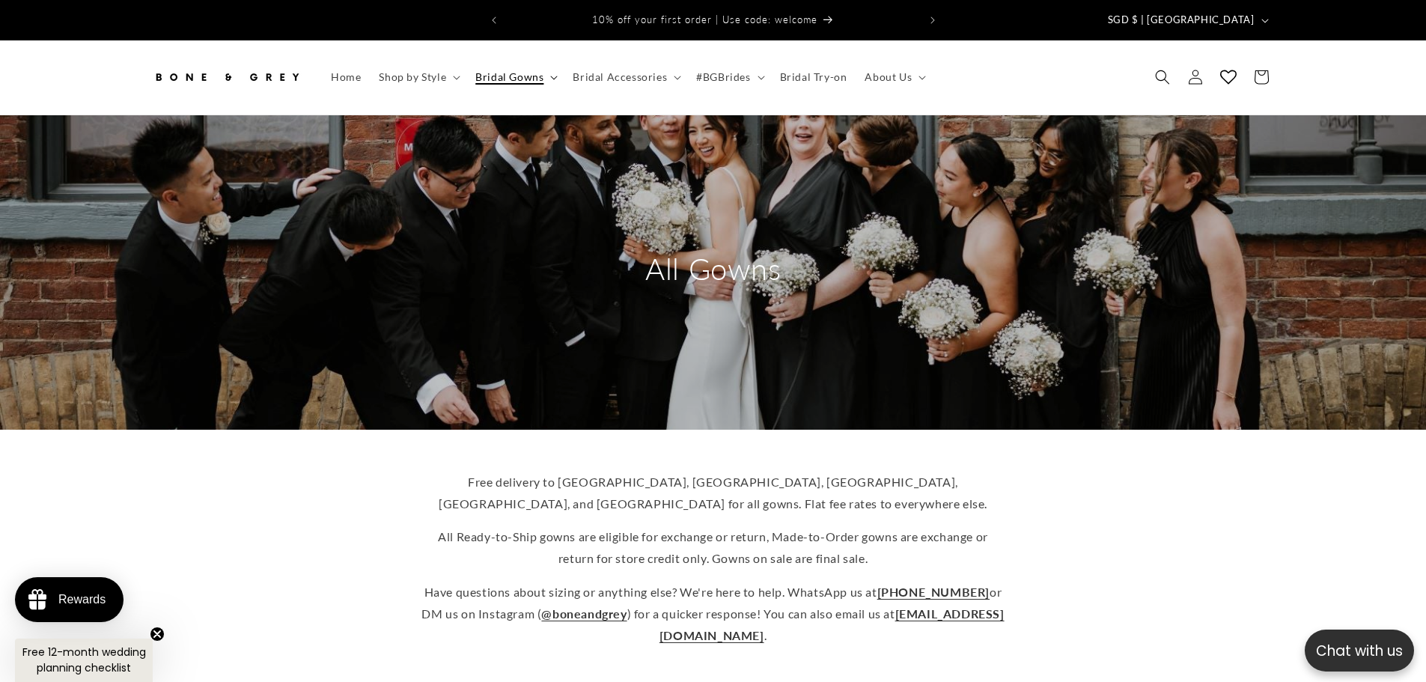
click at [537, 70] on span "Bridal Gowns" at bounding box center [509, 76] width 68 height 13
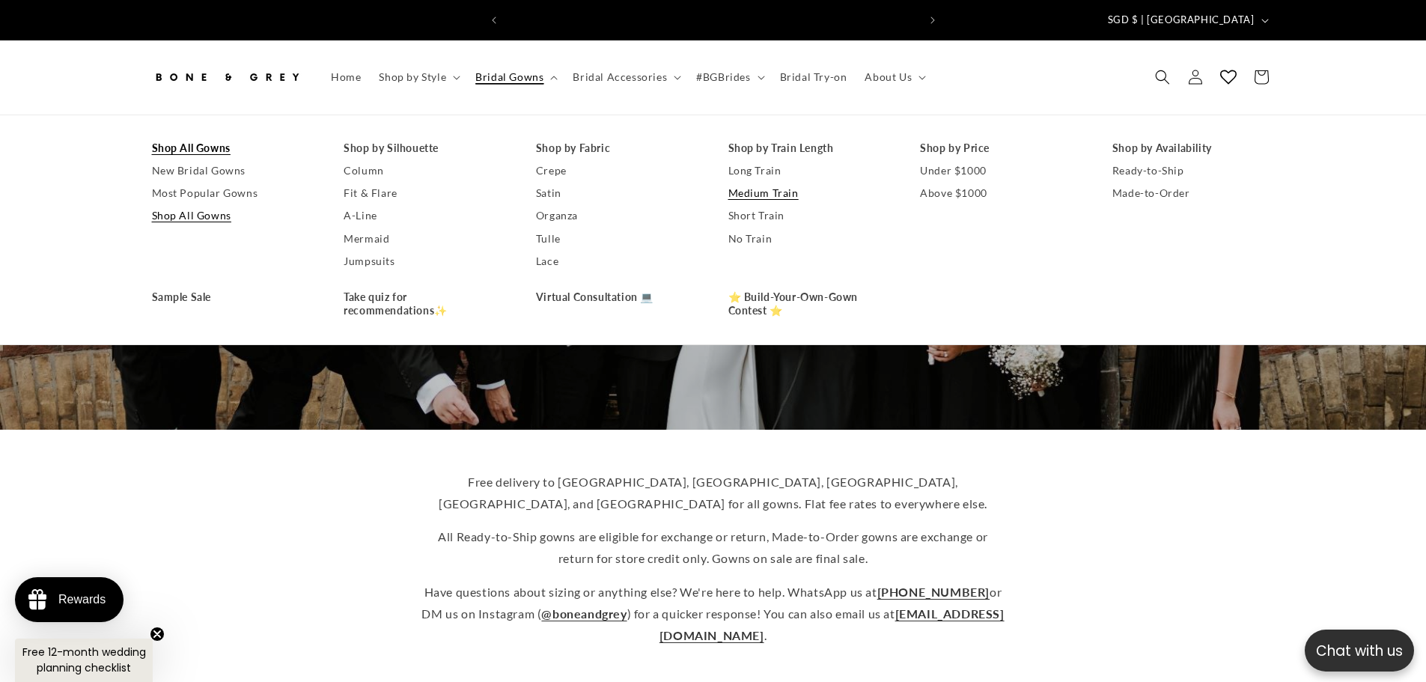
scroll to position [0, 412]
click at [762, 228] on link "No Train" at bounding box center [809, 239] width 162 height 22
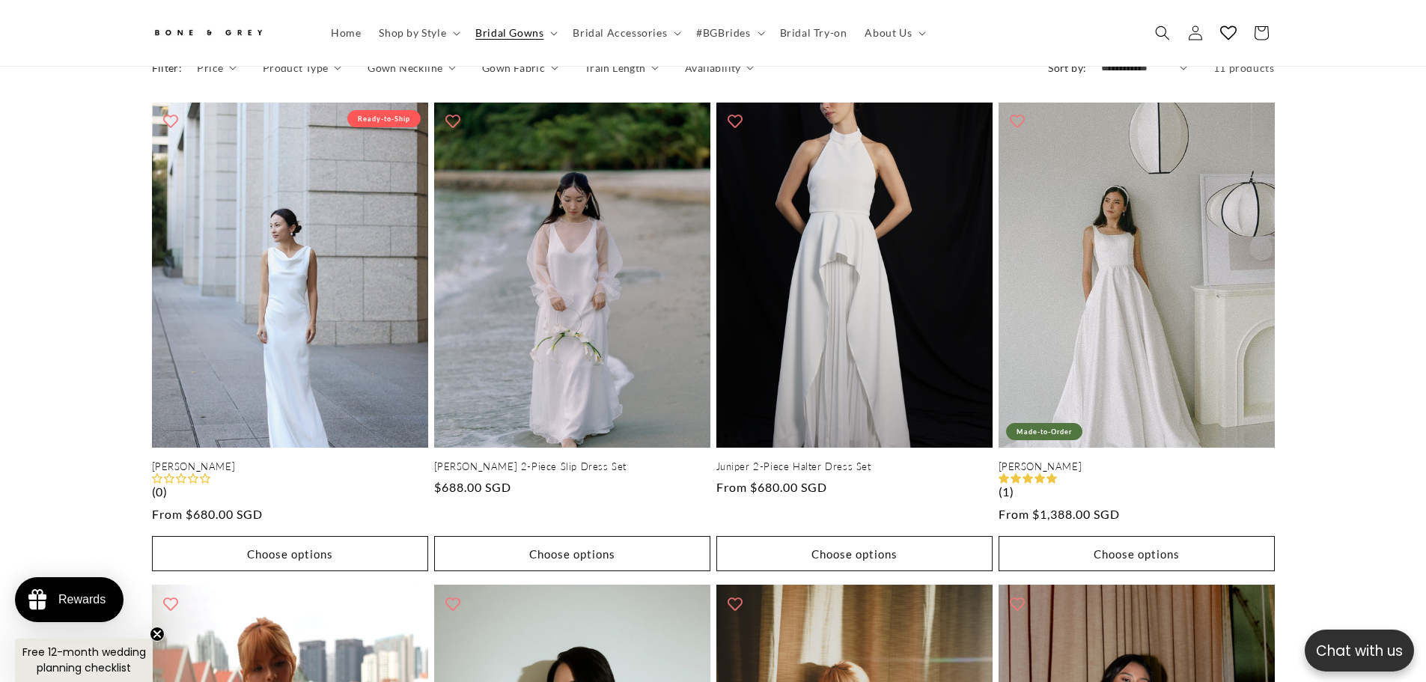
scroll to position [1089, 0]
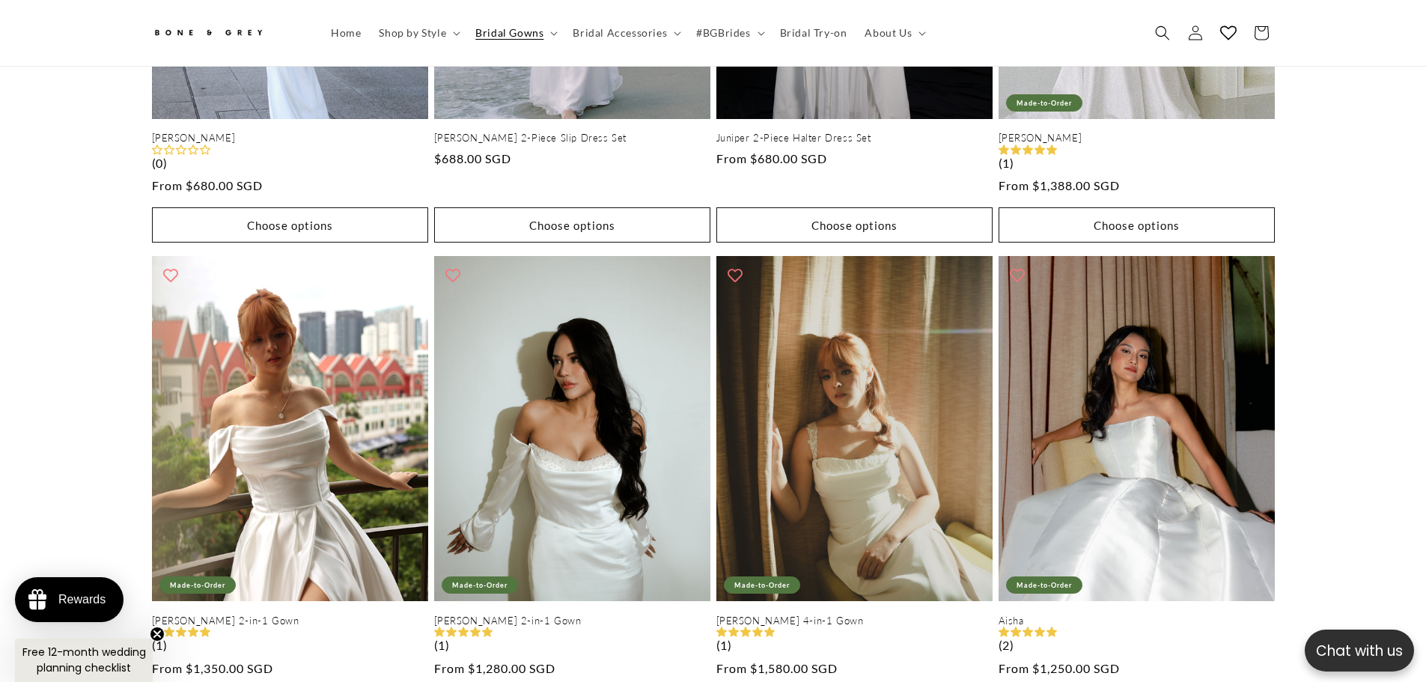
drag, startPoint x: 1390, startPoint y: 287, endPoint x: 1377, endPoint y: 417, distance: 130.1
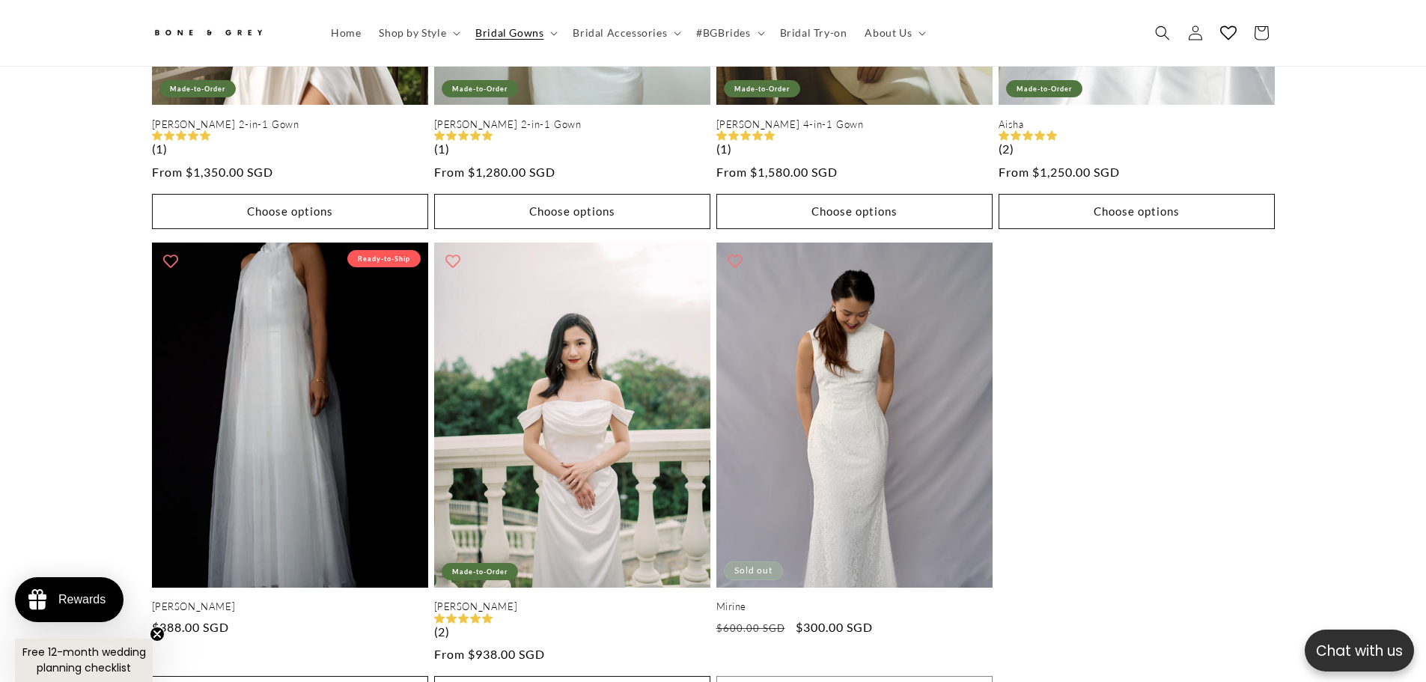
scroll to position [0, 0]
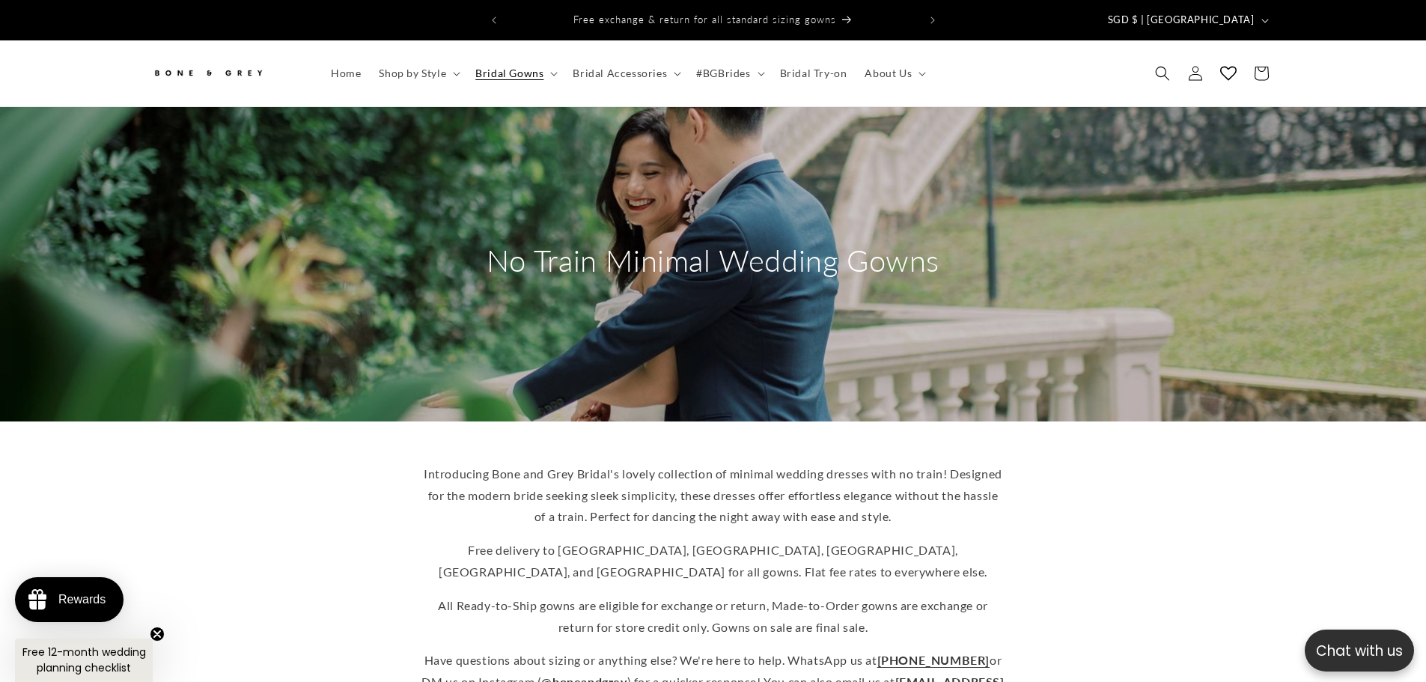
drag, startPoint x: 1297, startPoint y: 481, endPoint x: 1042, endPoint y: 58, distance: 494.7
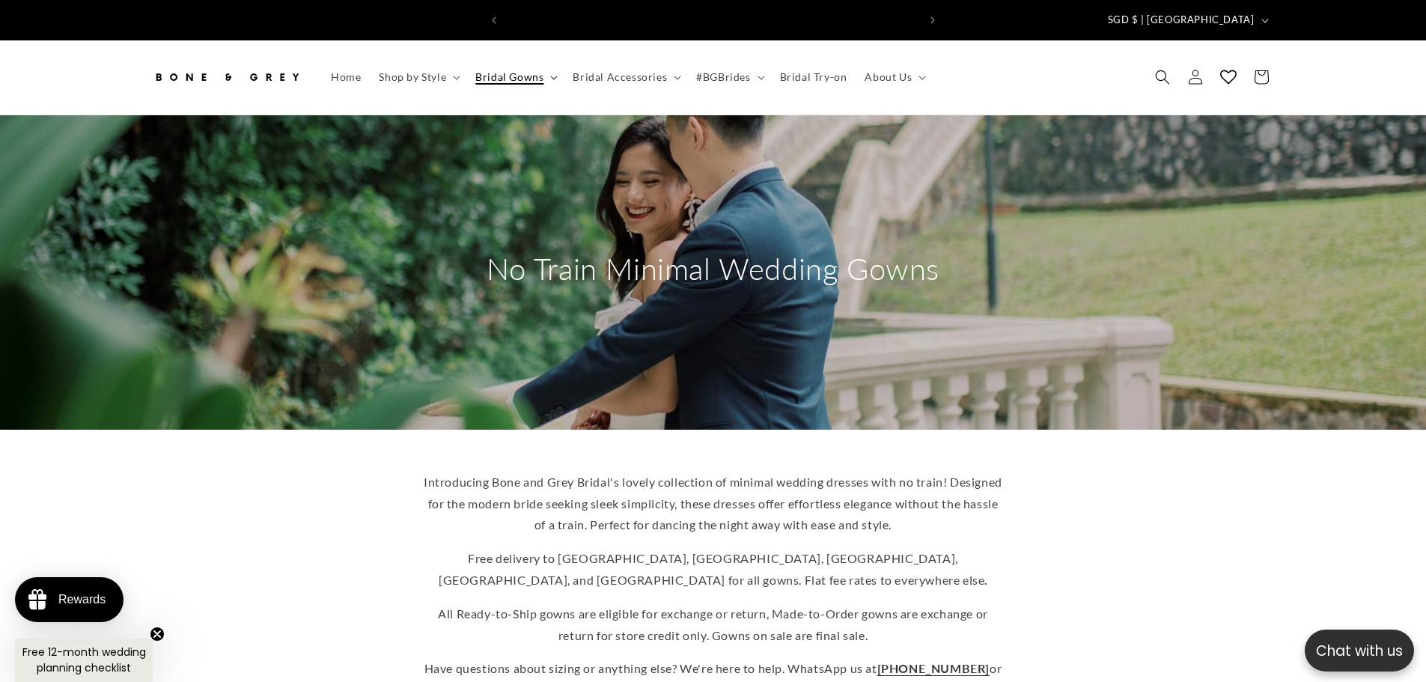
click at [531, 70] on span "Bridal Gowns" at bounding box center [509, 76] width 68 height 13
